Goal: Use online tool/utility: Utilize a website feature to perform a specific function

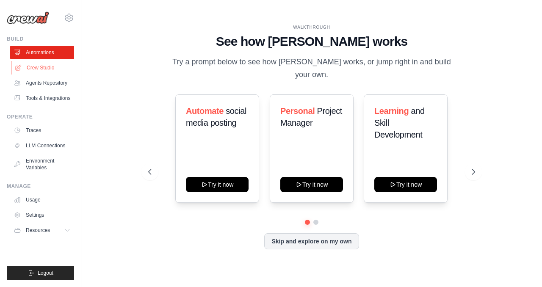
click at [28, 72] on link "Crew Studio" at bounding box center [43, 68] width 64 height 14
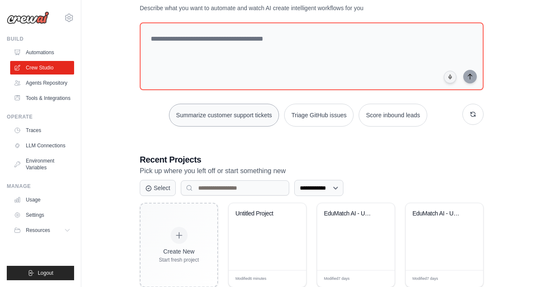
scroll to position [54, 0]
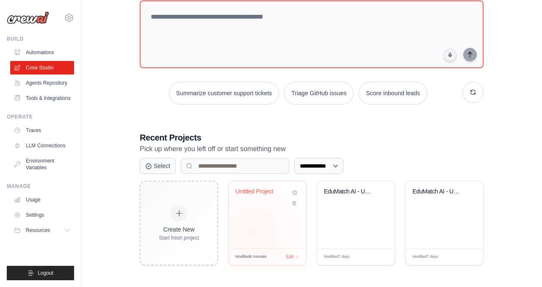
drag, startPoint x: 254, startPoint y: 229, endPoint x: 261, endPoint y: 224, distance: 8.0
click at [261, 224] on div "Untitled Project" at bounding box center [267, 214] width 77 height 67
click at [358, 211] on div "EduMatch AI - University Finder Sys..." at bounding box center [355, 214] width 77 height 67
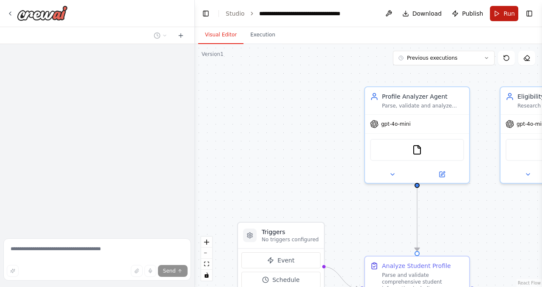
scroll to position [1411, 0]
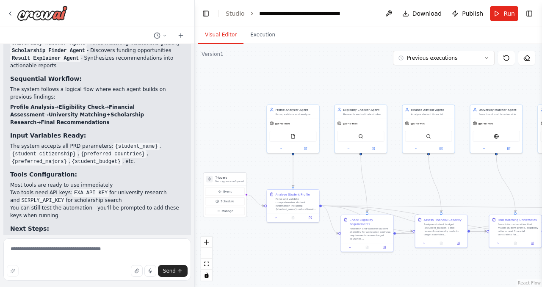
drag, startPoint x: 400, startPoint y: 112, endPoint x: 307, endPoint y: 88, distance: 97.1
click at [307, 88] on div ".deletable-edge-delete-btn { width: 20px; height: 20px; border: 0px solid #ffff…" at bounding box center [368, 165] width 347 height 243
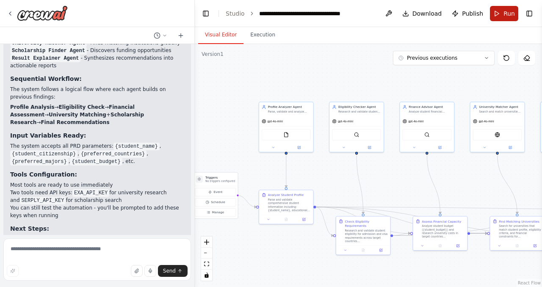
click at [511, 14] on span "Run" at bounding box center [508, 13] width 11 height 8
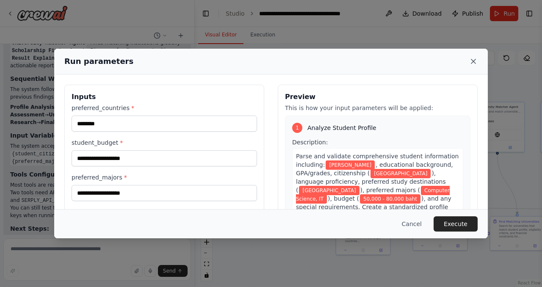
click at [473, 61] on icon at bounding box center [473, 61] width 4 height 4
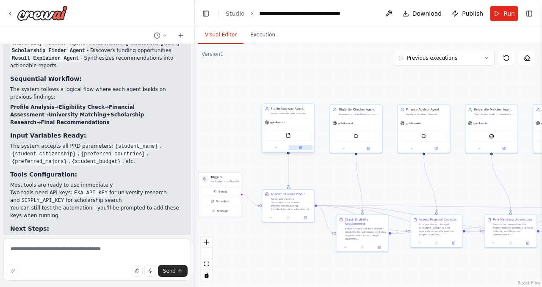
click at [301, 148] on icon at bounding box center [300, 147] width 3 height 3
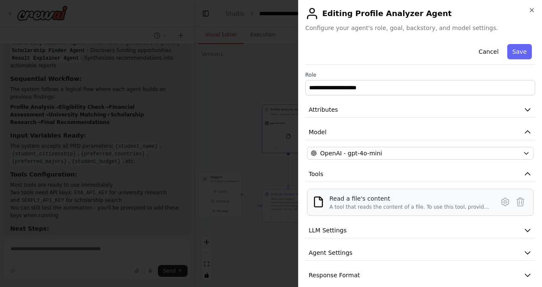
scroll to position [10, 0]
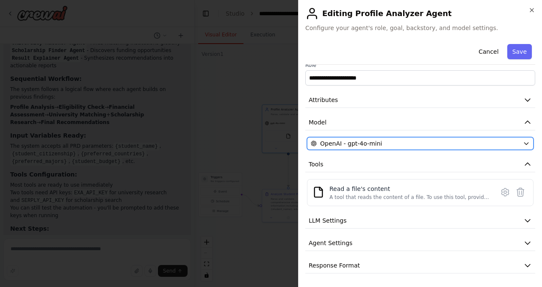
click at [373, 141] on span "OpenAI - gpt-4o-mini" at bounding box center [351, 143] width 62 height 8
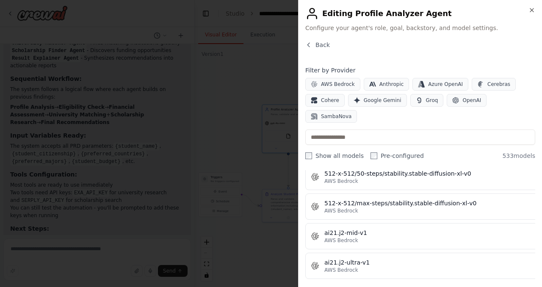
scroll to position [358, 0]
click at [315, 45] on span "Back" at bounding box center [322, 45] width 14 height 8
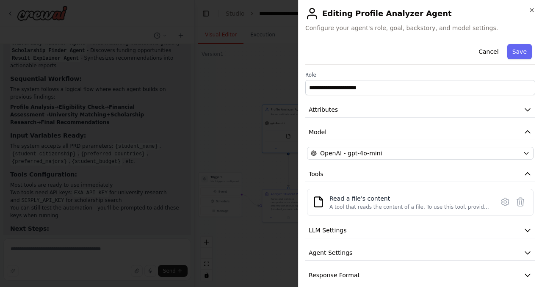
scroll to position [10, 0]
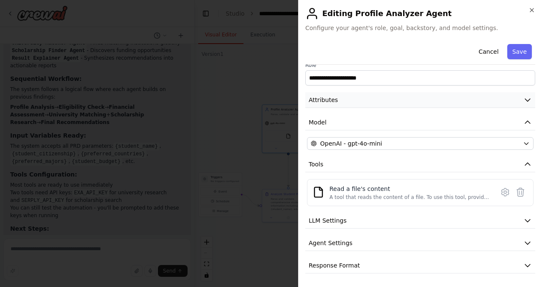
click at [407, 93] on button "Attributes" at bounding box center [420, 100] width 230 height 16
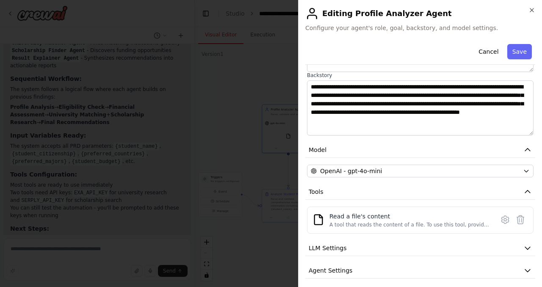
scroll to position [144, 0]
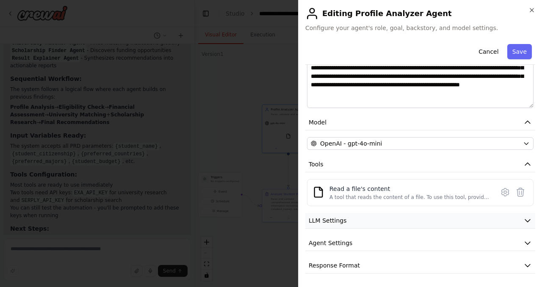
click at [350, 227] on button "LLM Settings" at bounding box center [420, 221] width 230 height 16
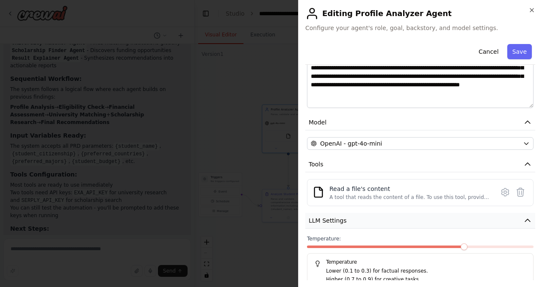
scroll to position [204, 0]
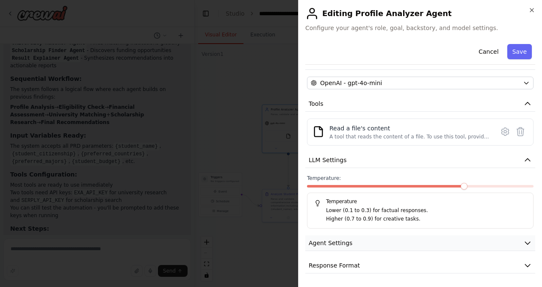
click at [379, 245] on button "Agent Settings" at bounding box center [420, 243] width 230 height 16
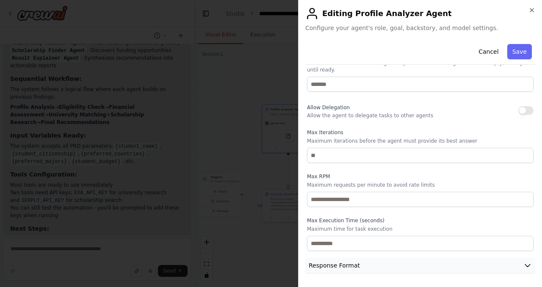
click at [326, 272] on button "Response Format" at bounding box center [420, 266] width 230 height 16
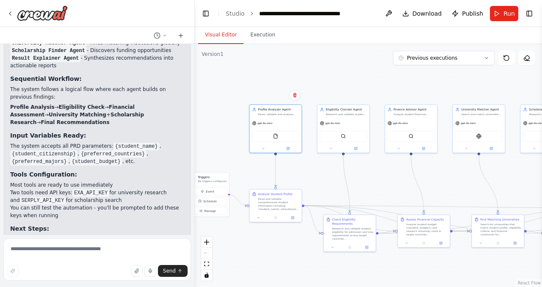
drag, startPoint x: 392, startPoint y: 184, endPoint x: 325, endPoint y: 172, distance: 67.5
click at [325, 172] on div ".deletable-edge-delete-btn { width: 20px; height: 20px; border: 0px solid #ffff…" at bounding box center [368, 165] width 347 height 243
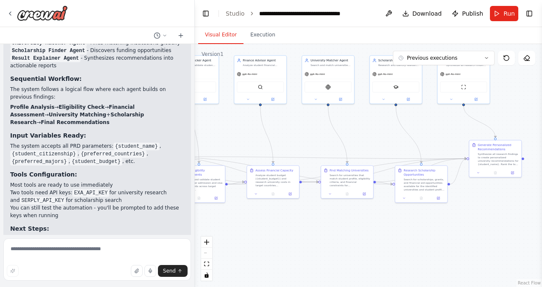
drag, startPoint x: 332, startPoint y: 173, endPoint x: 235, endPoint y: 135, distance: 104.2
click at [235, 135] on div ".deletable-edge-delete-btn { width: 20px; height: 20px; border: 0px solid #ffff…" at bounding box center [368, 165] width 347 height 243
click at [504, 149] on div "Generate Personalized Recommendations" at bounding box center [498, 145] width 41 height 8
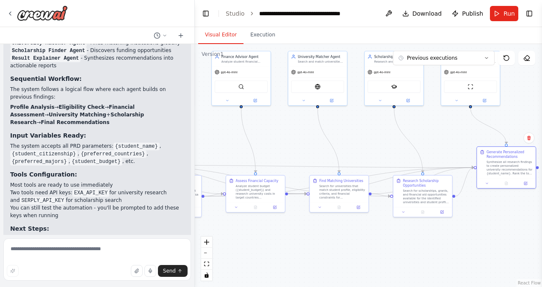
drag, startPoint x: 420, startPoint y: 125, endPoint x: 436, endPoint y: 155, distance: 33.9
click at [436, 155] on div ".deletable-edge-delete-btn { width: 20px; height: 20px; border: 0px solid #ffff…" at bounding box center [368, 165] width 347 height 243
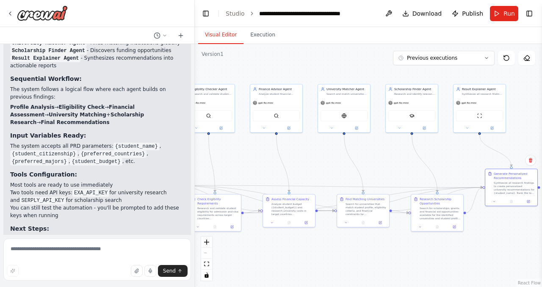
drag, startPoint x: 308, startPoint y: 158, endPoint x: 337, endPoint y: 158, distance: 29.6
click at [338, 158] on div ".deletable-edge-delete-btn { width: 20px; height: 20px; border: 0px solid #ffff…" at bounding box center [368, 165] width 347 height 243
